Goal: Contribute content

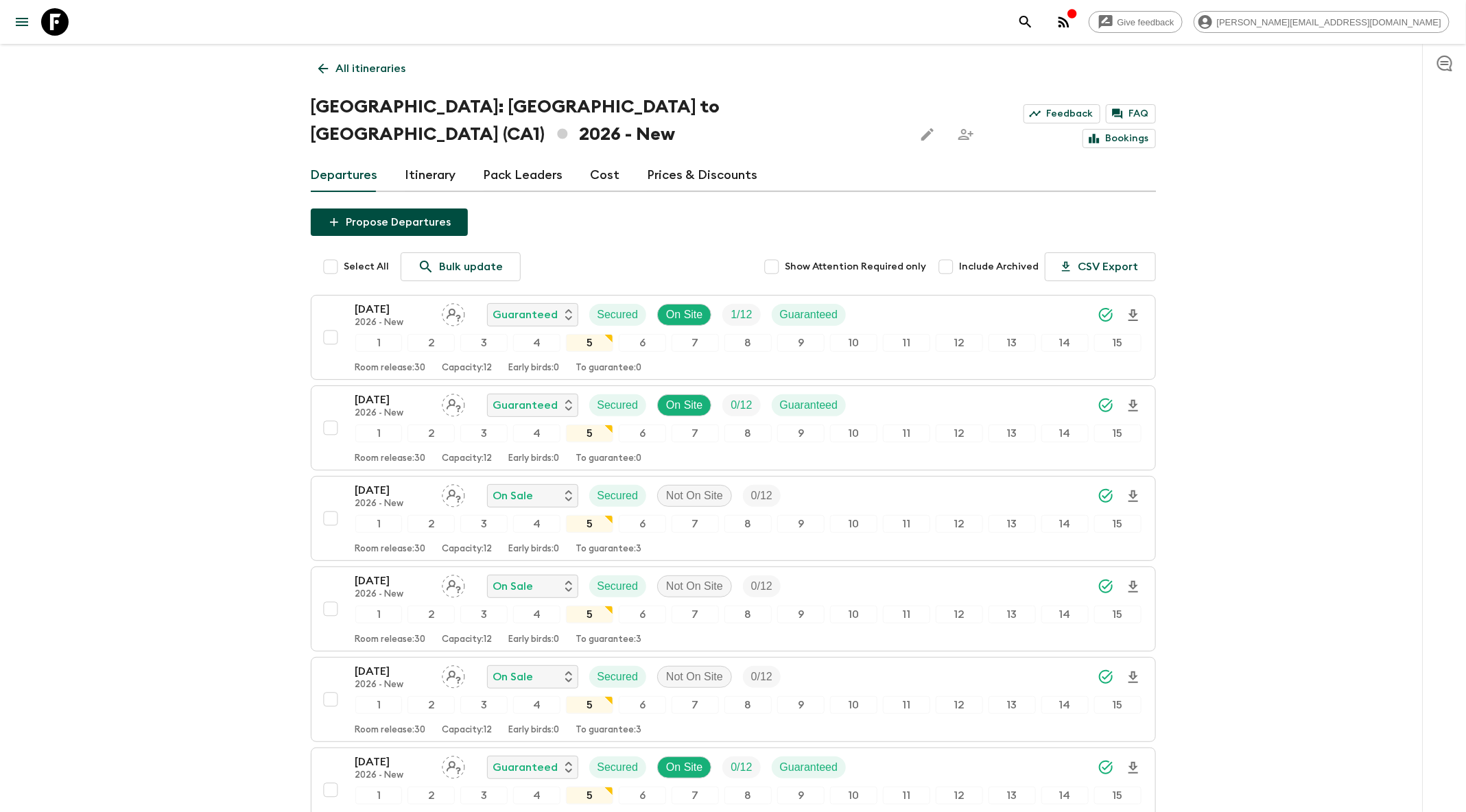
scroll to position [4, 0]
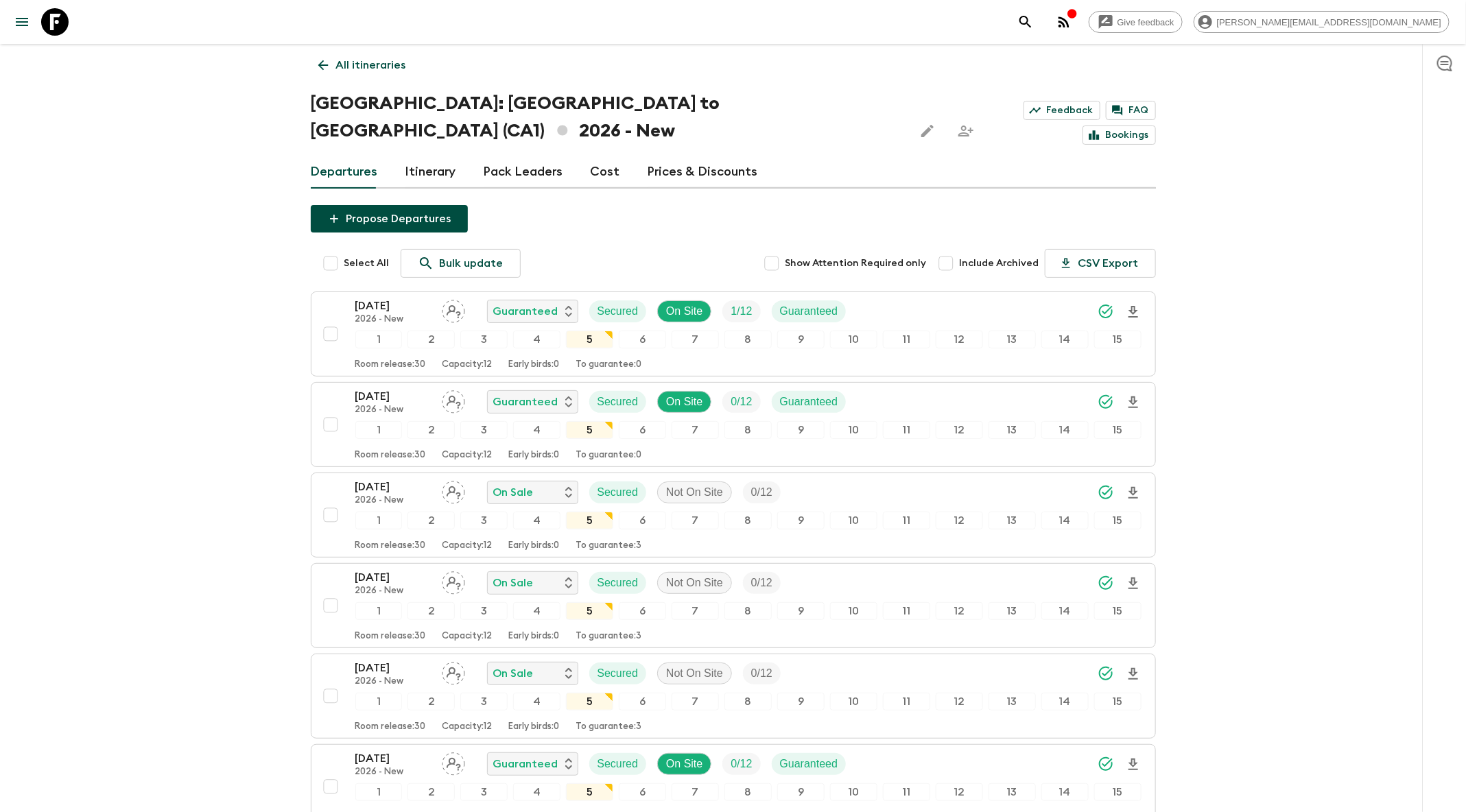
click at [1034, 23] on icon "search adventures" at bounding box center [1025, 22] width 17 height 17
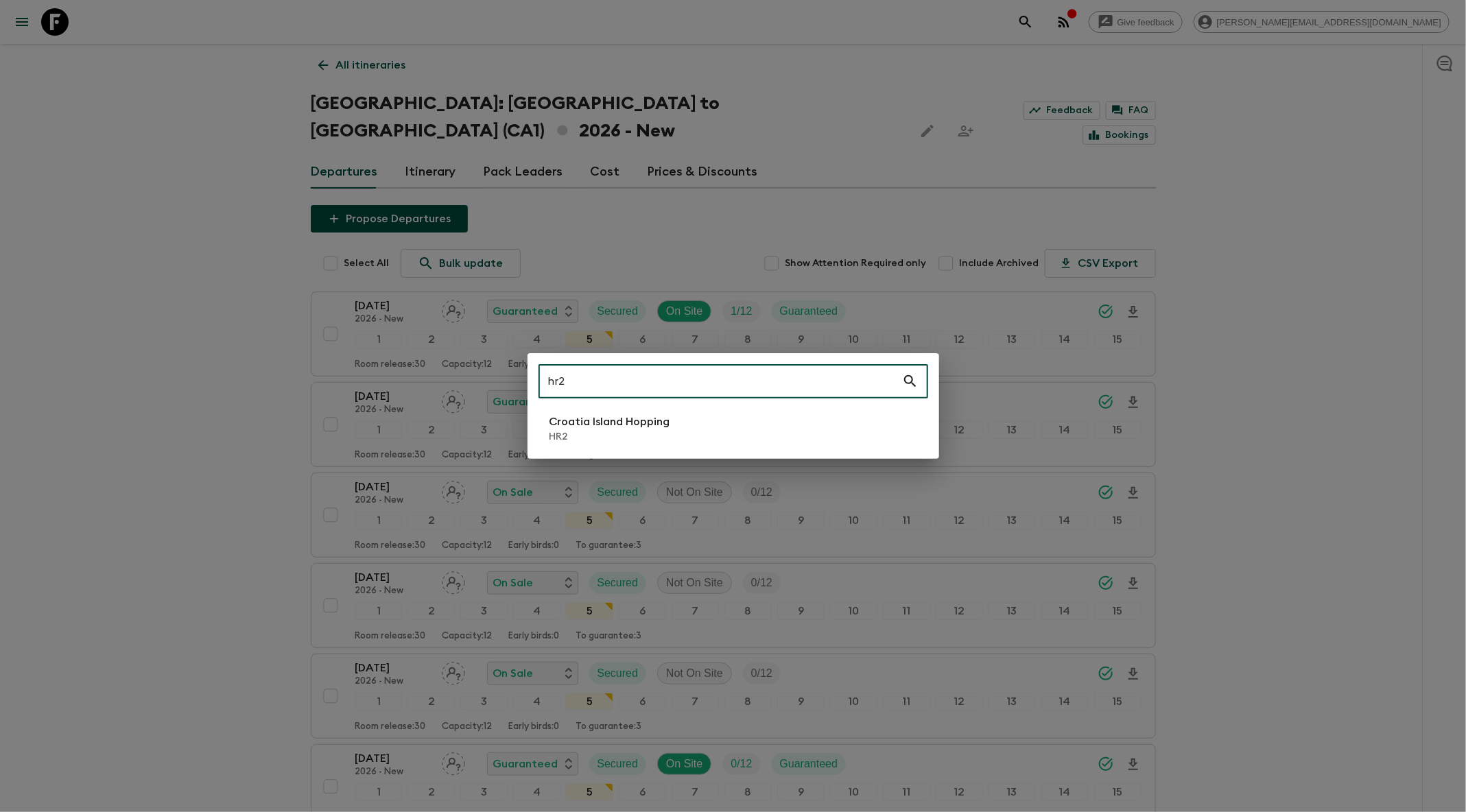
type input "hr2"
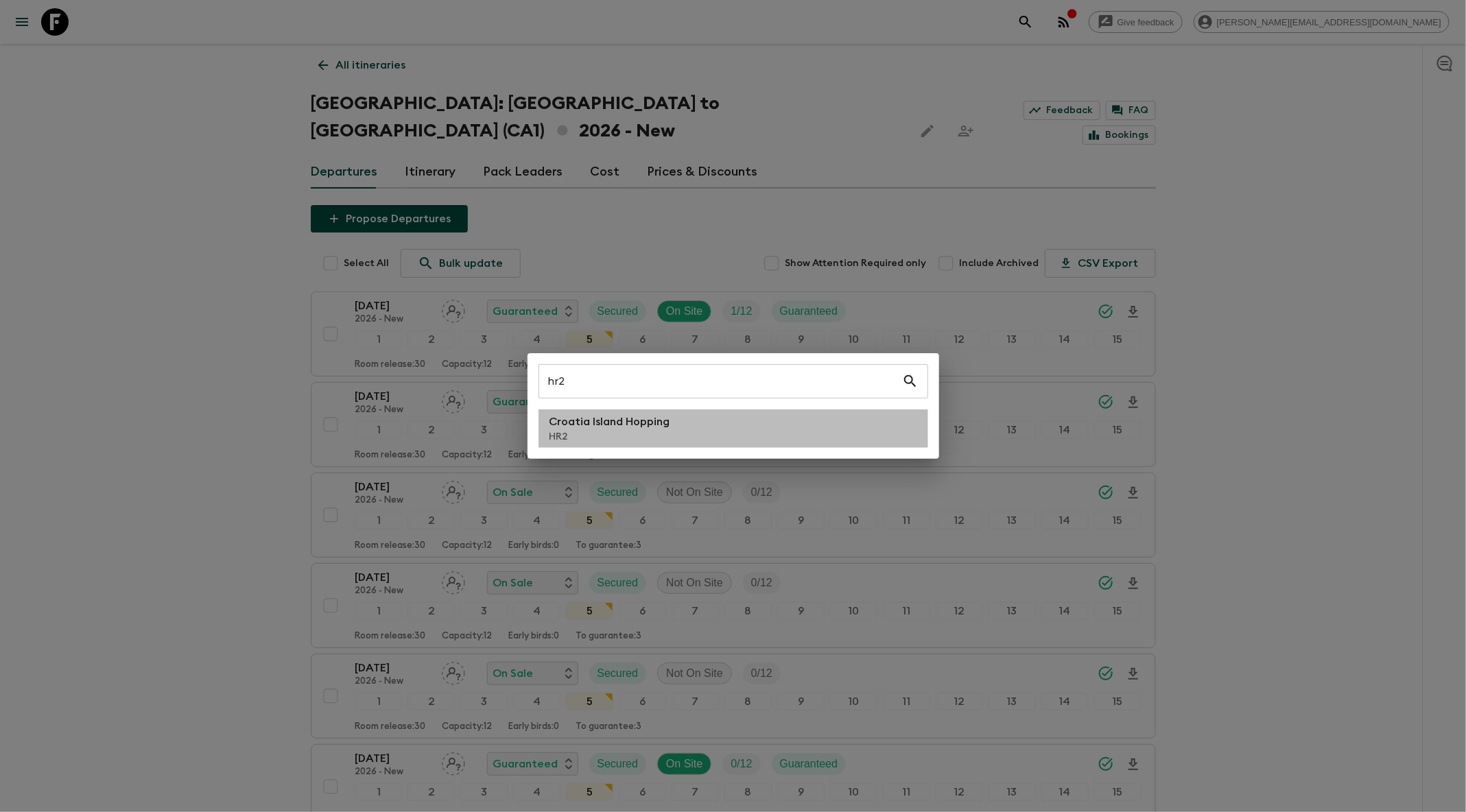
click at [680, 441] on li "Croatia Island Hopping HR2" at bounding box center [734, 428] width 390 height 39
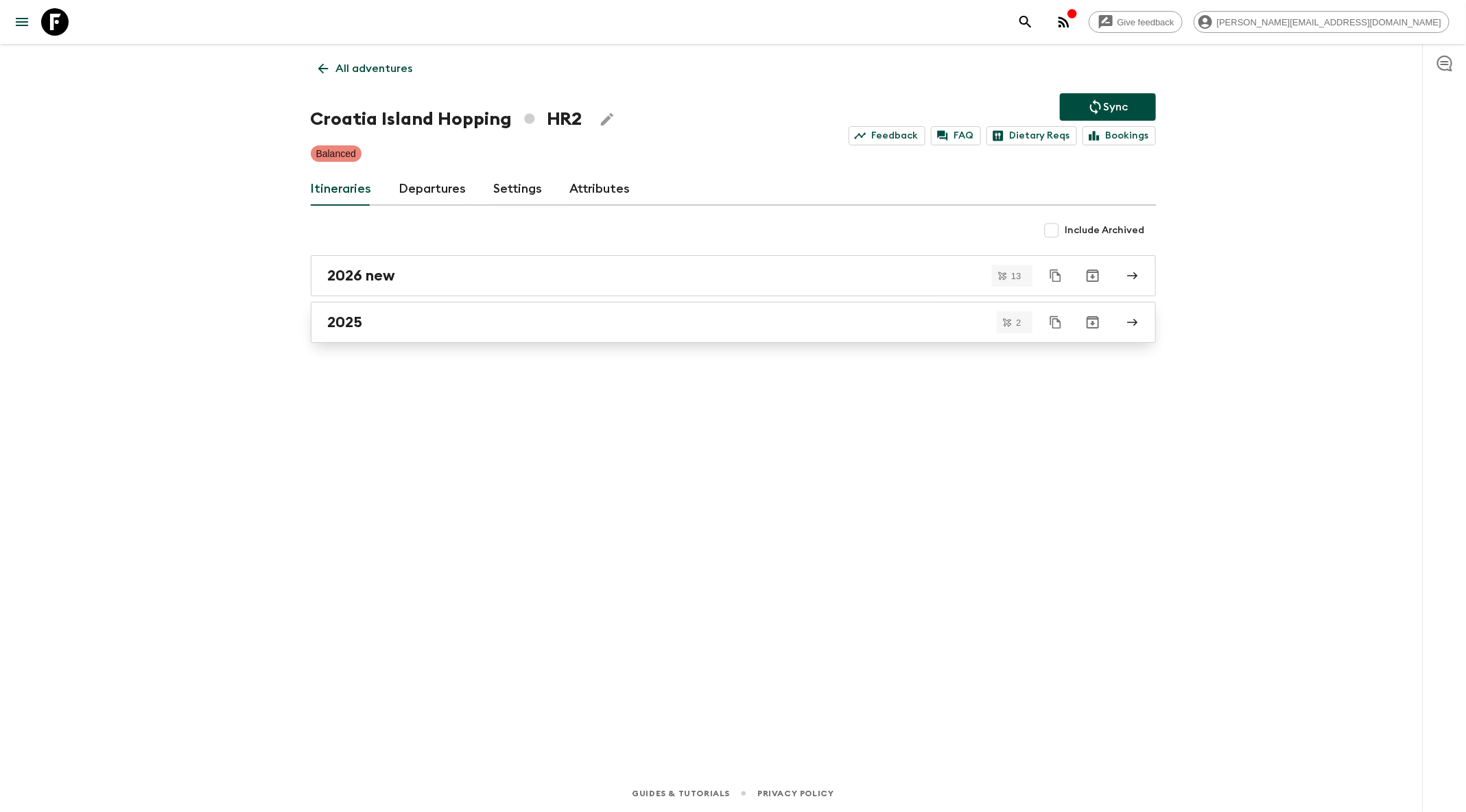
click at [614, 321] on div "2025" at bounding box center [720, 322] width 785 height 18
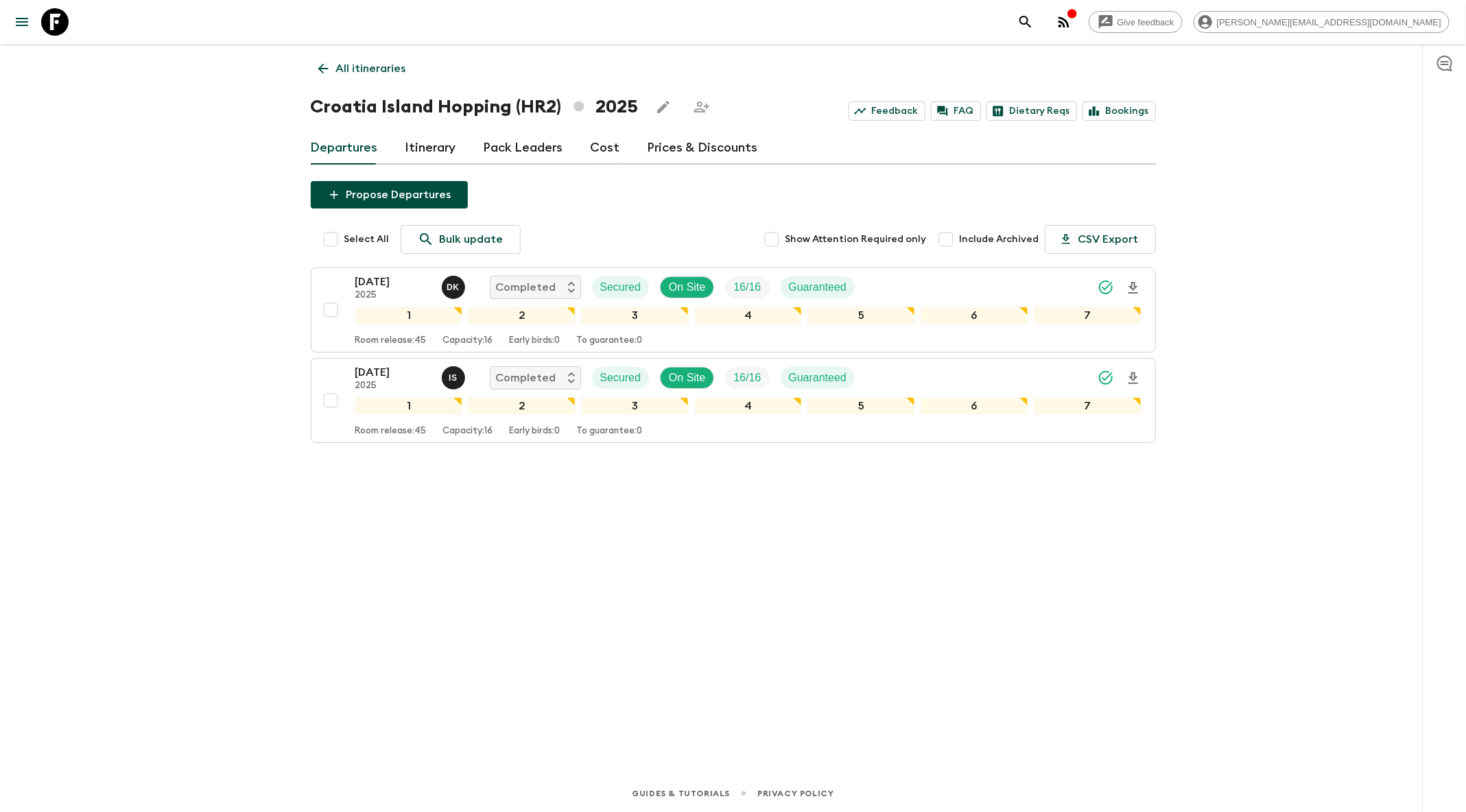
click at [442, 152] on link "Itinerary" at bounding box center [431, 148] width 51 height 33
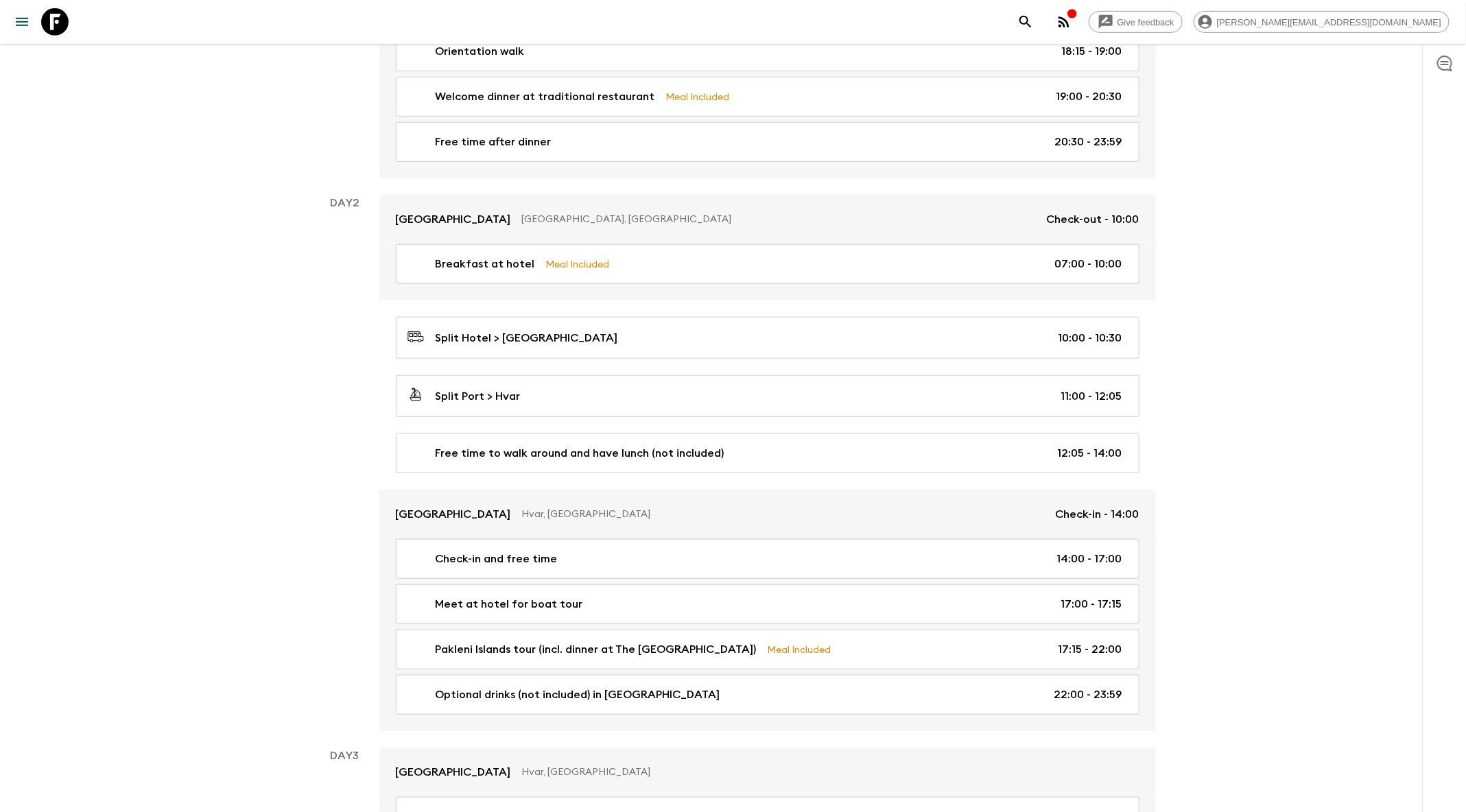
scroll to position [642, 0]
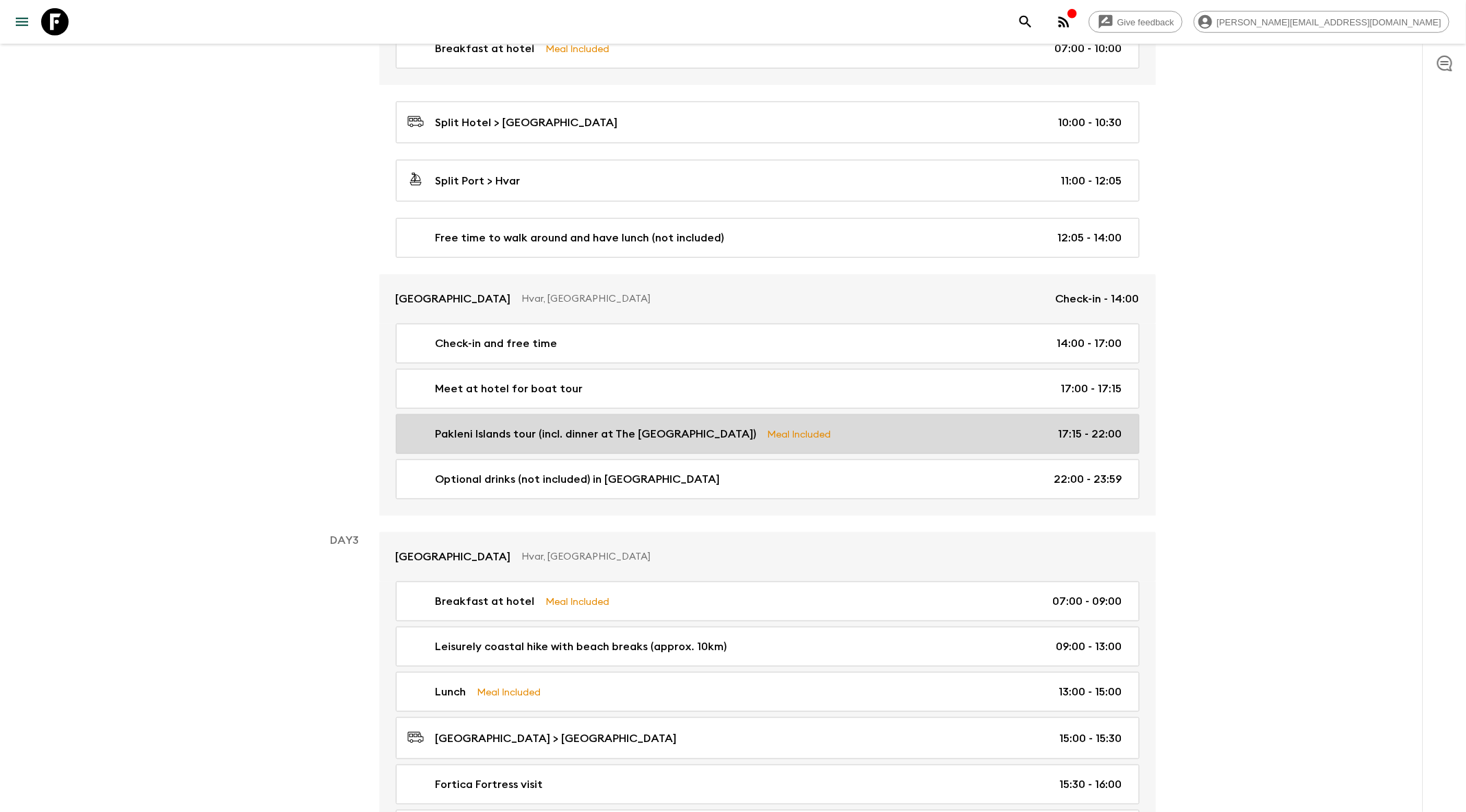
click at [878, 427] on div "Pakleni Islands tour (incl. dinner at The [GEOGRAPHIC_DATA]) Meal Included 17:1…" at bounding box center [764, 434] width 715 height 17
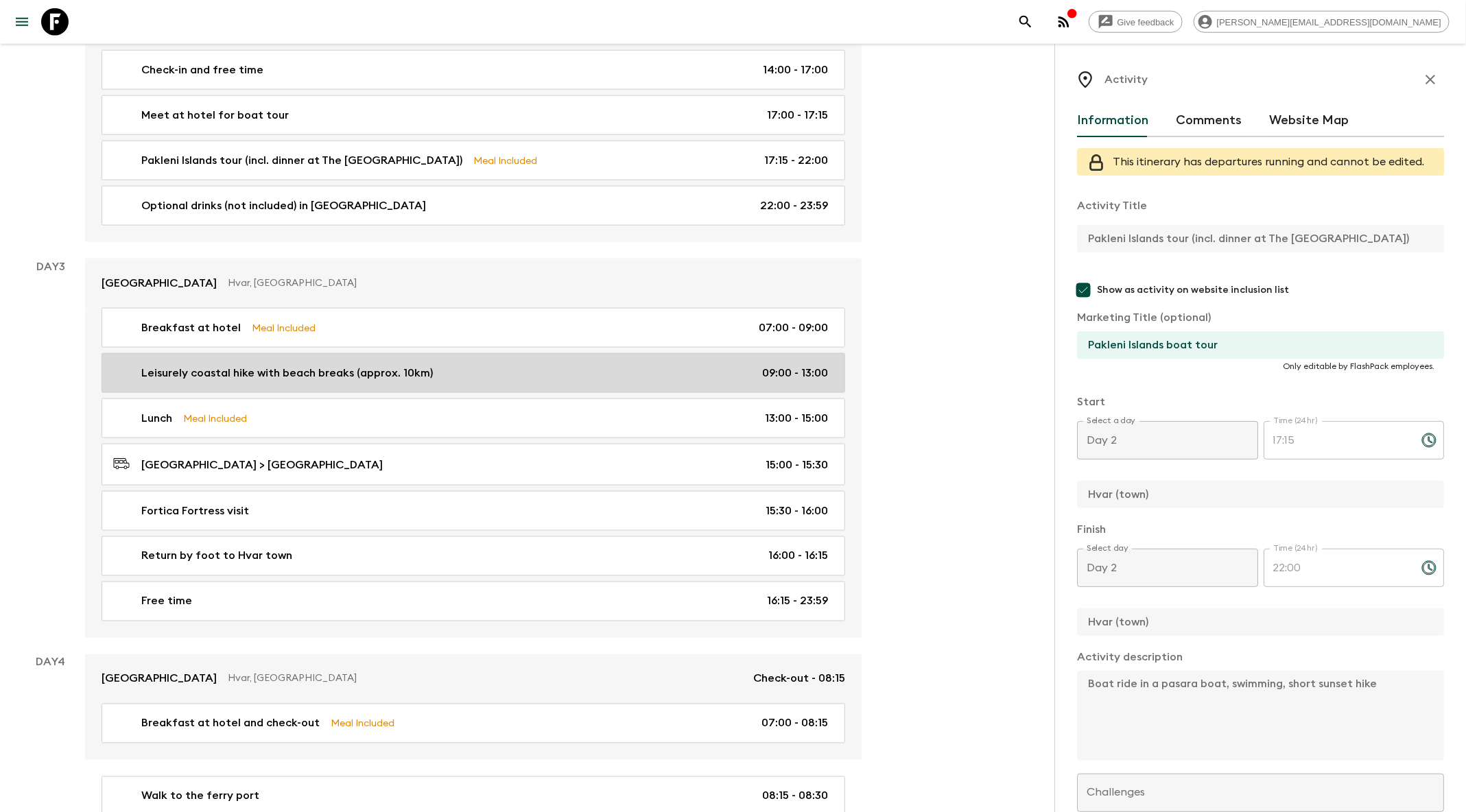
scroll to position [917, 0]
click at [487, 363] on div "Leisurely coastal hike with beach breaks (approx. 10km) 09:00 - 13:00" at bounding box center [470, 371] width 715 height 17
type input "Leisurely coastal hike with beach breaks (approx. 10km)"
type input "Coastal hike"
type input "[GEOGRAPHIC_DATA]"
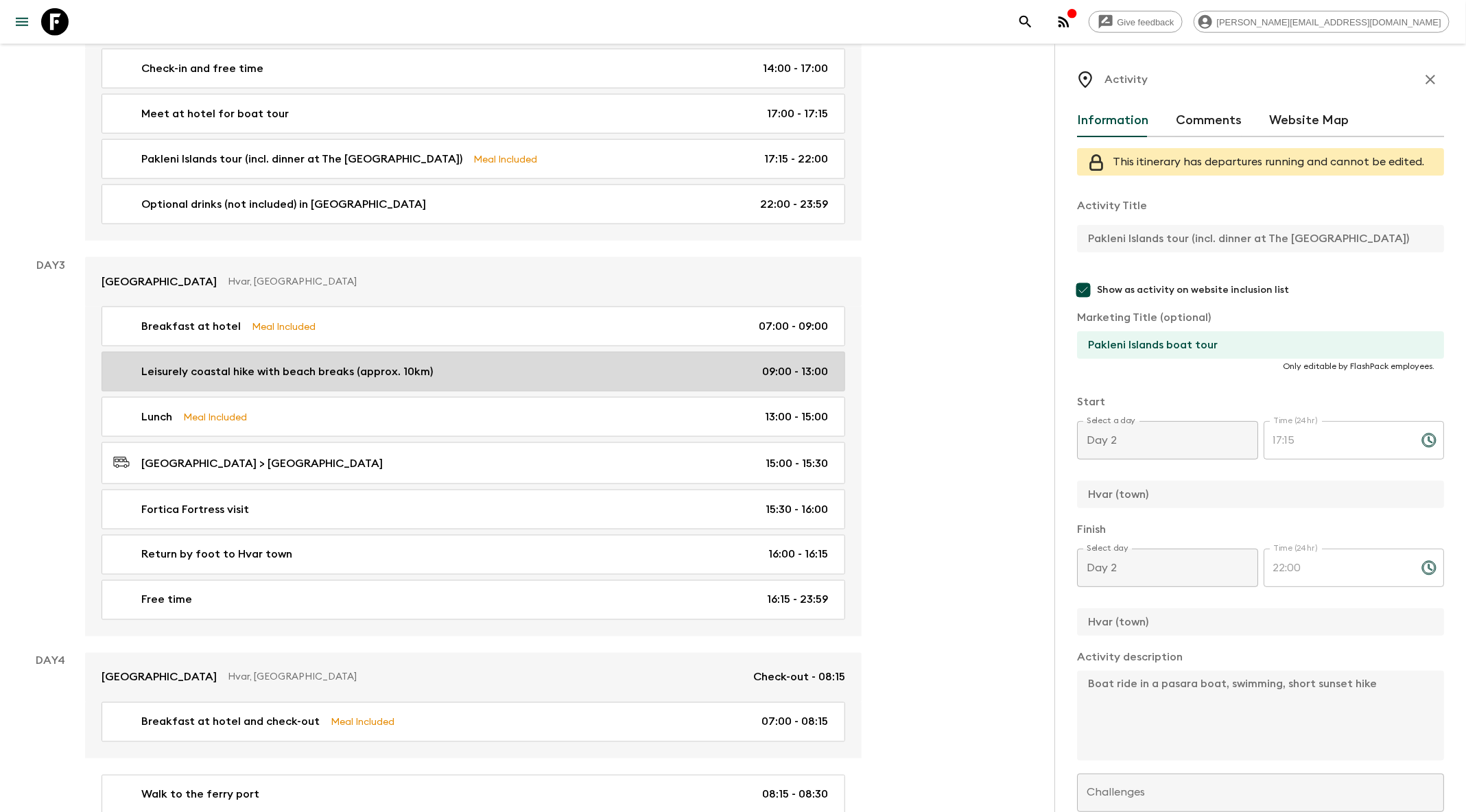
type input "Malo Grablje, [GEOGRAPHIC_DATA]"
type textarea "Walk/trek along the coastline from the hotel to [GEOGRAPHIC_DATA], with a swimm…"
checkbox input "false"
type input "Day 3"
type input "09:00"
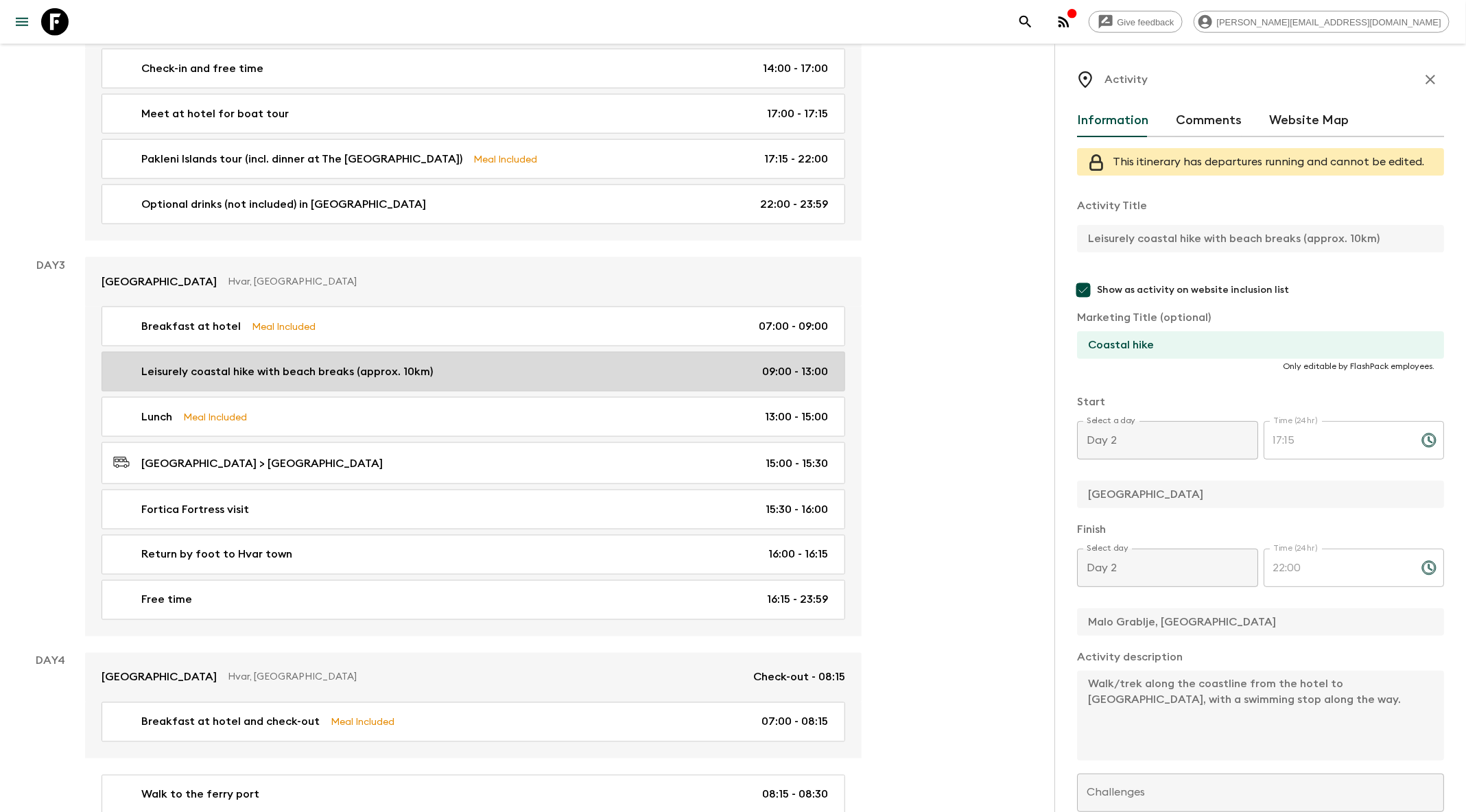
type input "Day 3"
type input "13:00"
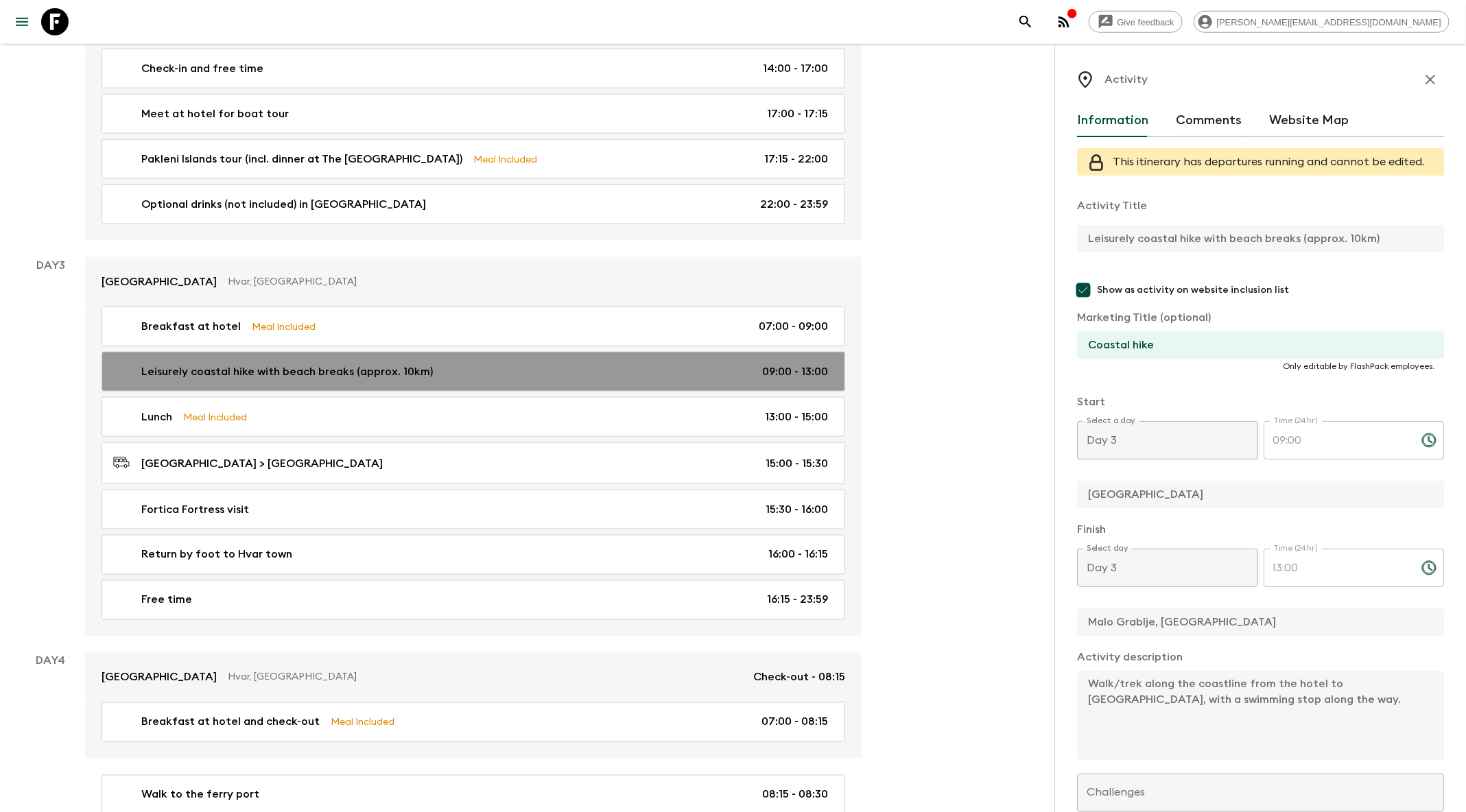
click at [487, 363] on div "Leisurely coastal hike with beach breaks (approx. 10km) 09:00 - 13:00" at bounding box center [470, 371] width 715 height 17
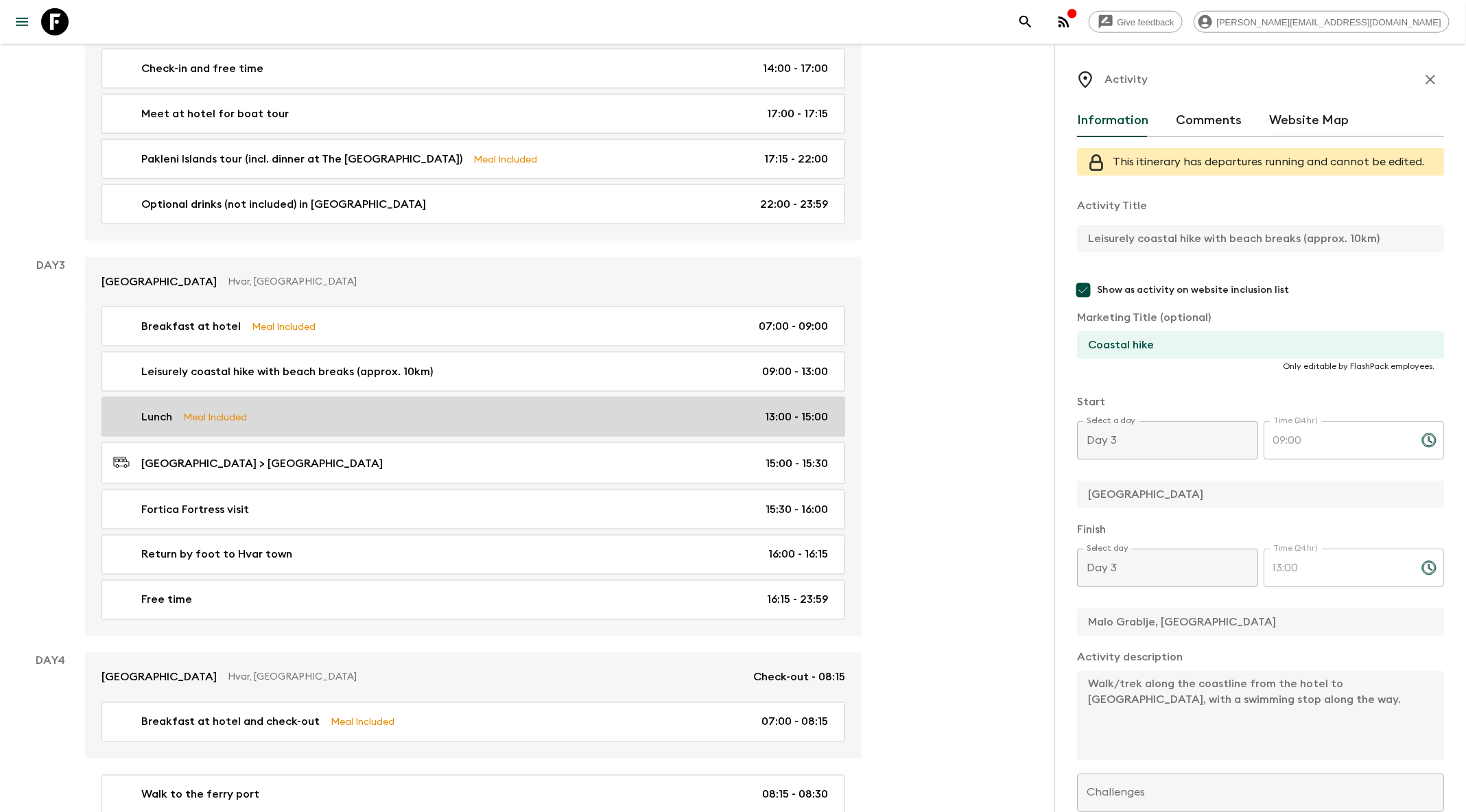
click at [424, 414] on link "Lunch Meal Included 13:00 - 15:00" at bounding box center [473, 417] width 744 height 40
type input "Lunch"
type input "Wine tasting"
type input "Malo Grablje"
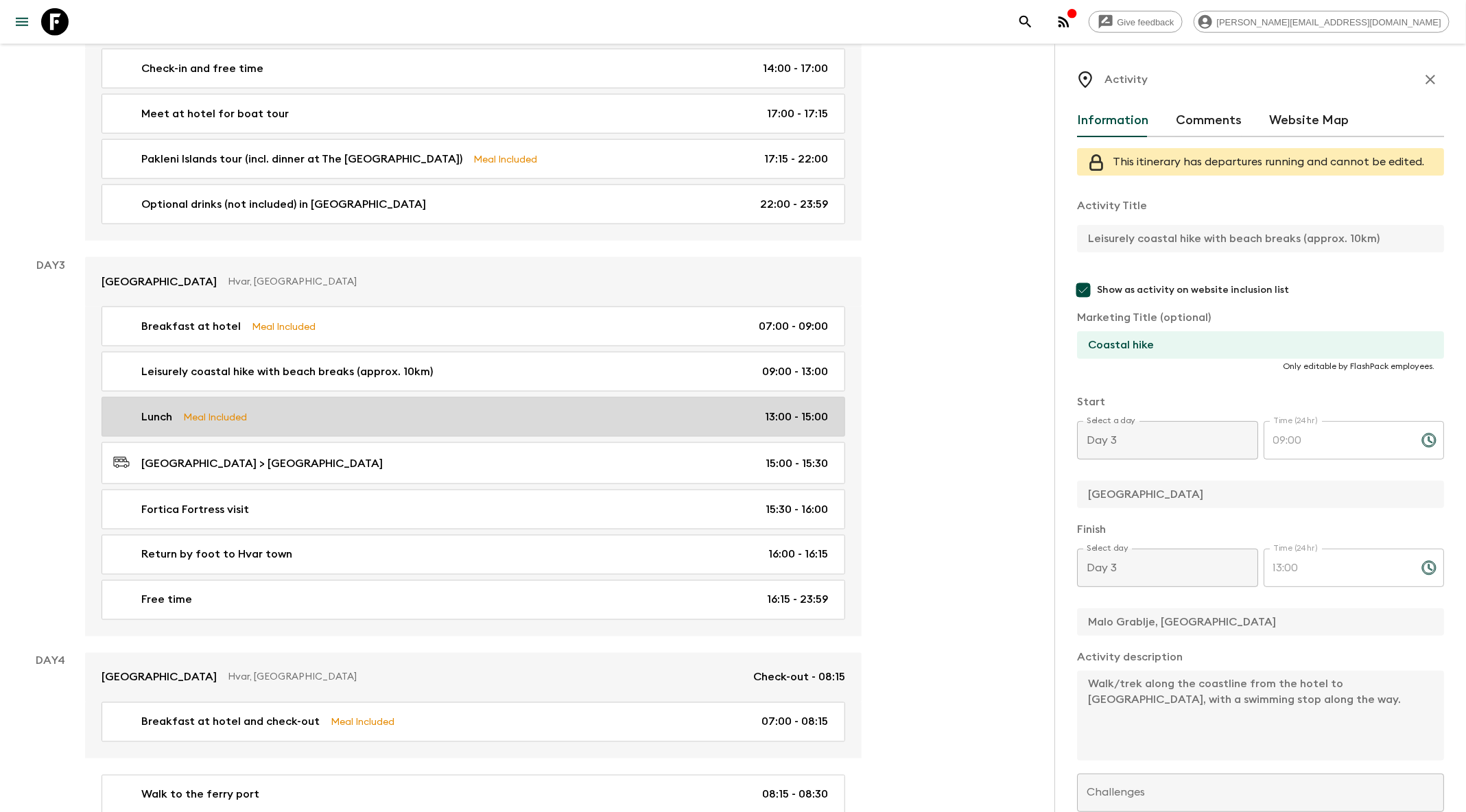
checkbox input "true"
type input "13:00"
type input "15:00"
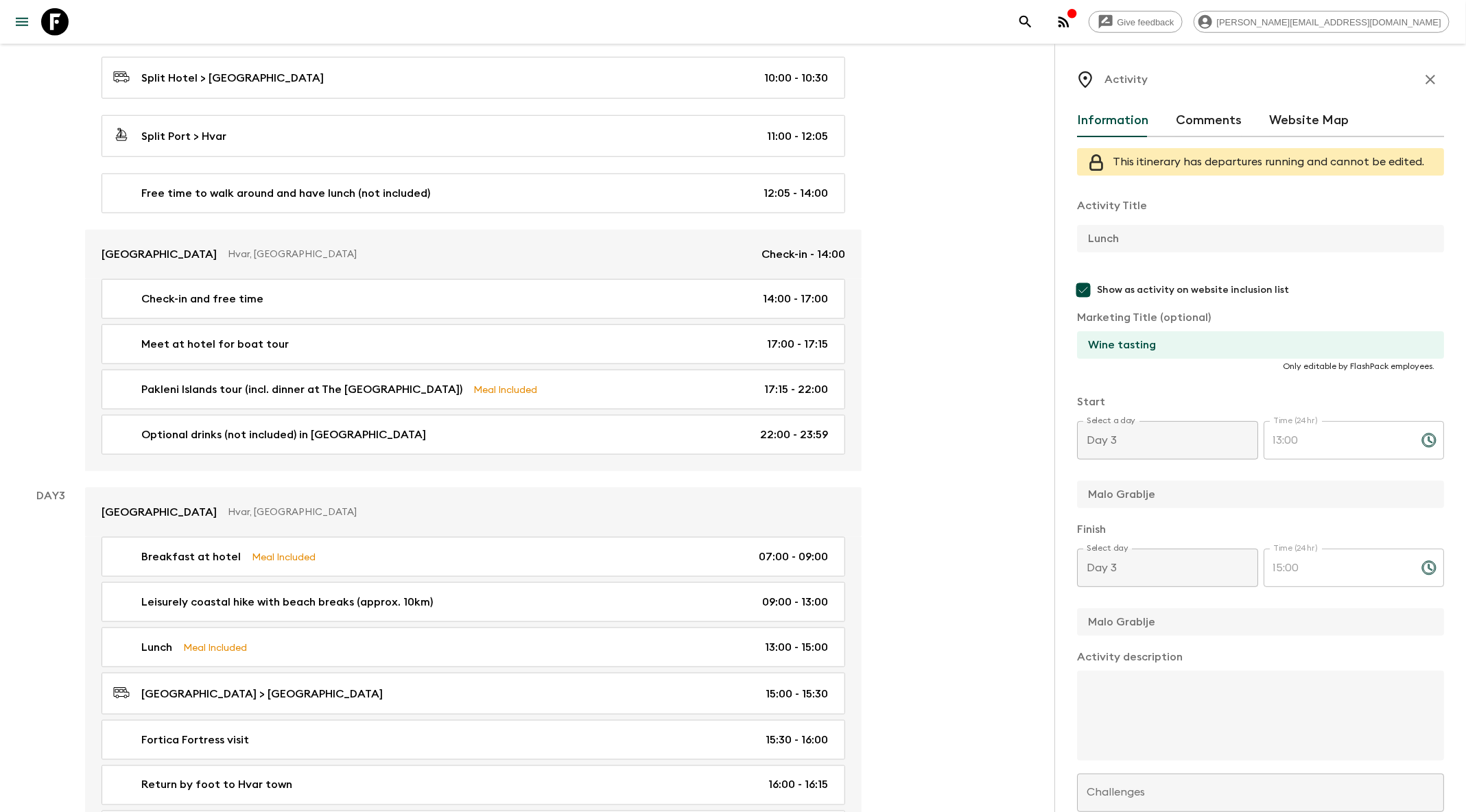
scroll to position [654, 0]
